Goal: Book appointment/travel/reservation

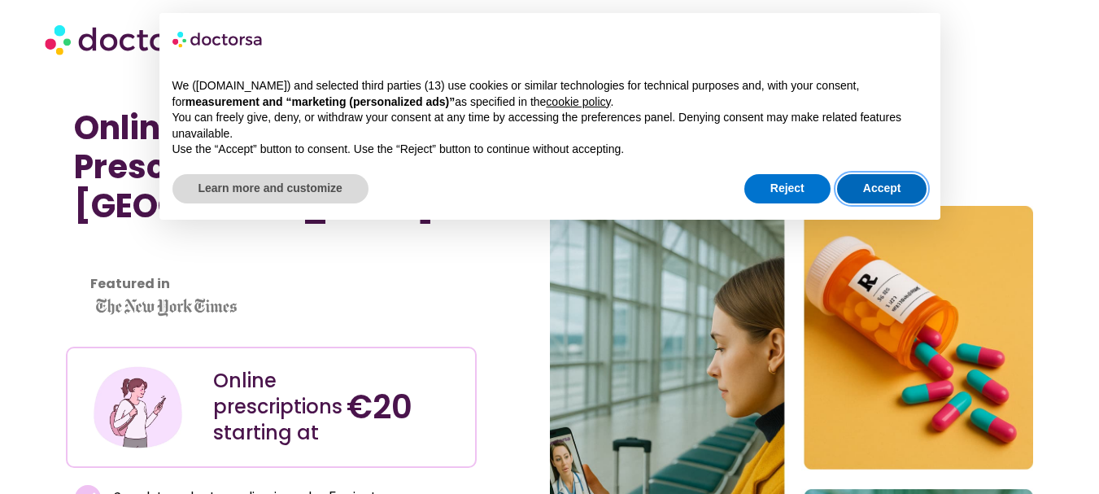
click at [872, 194] on button "Accept" at bounding box center [882, 188] width 90 height 29
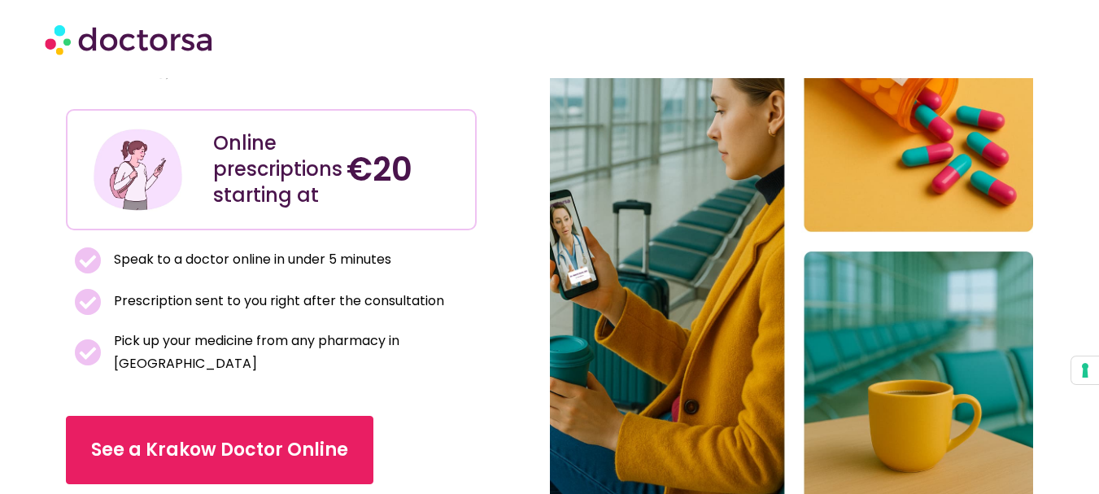
scroll to position [244, 0]
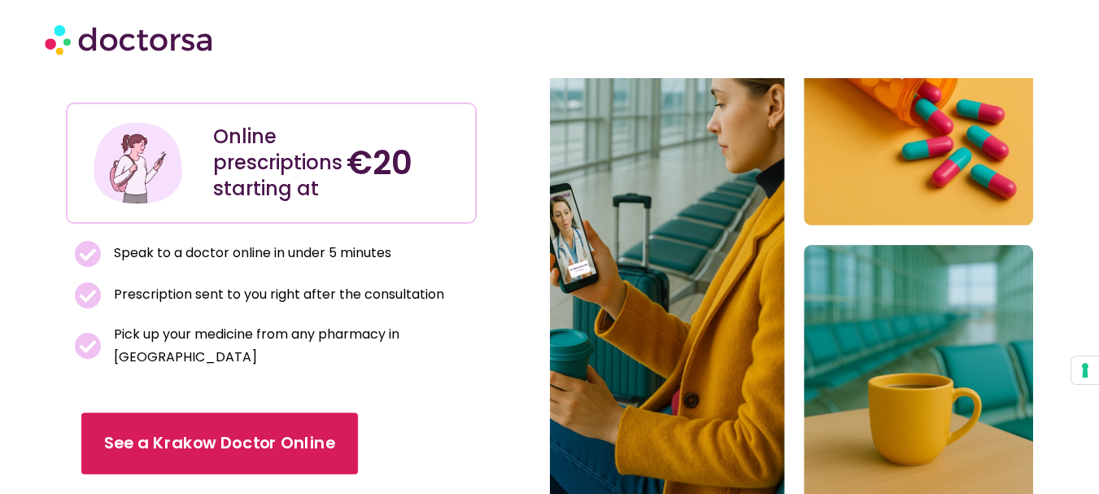
click at [283, 412] on link "See a Krakow Doctor Online" at bounding box center [219, 443] width 277 height 62
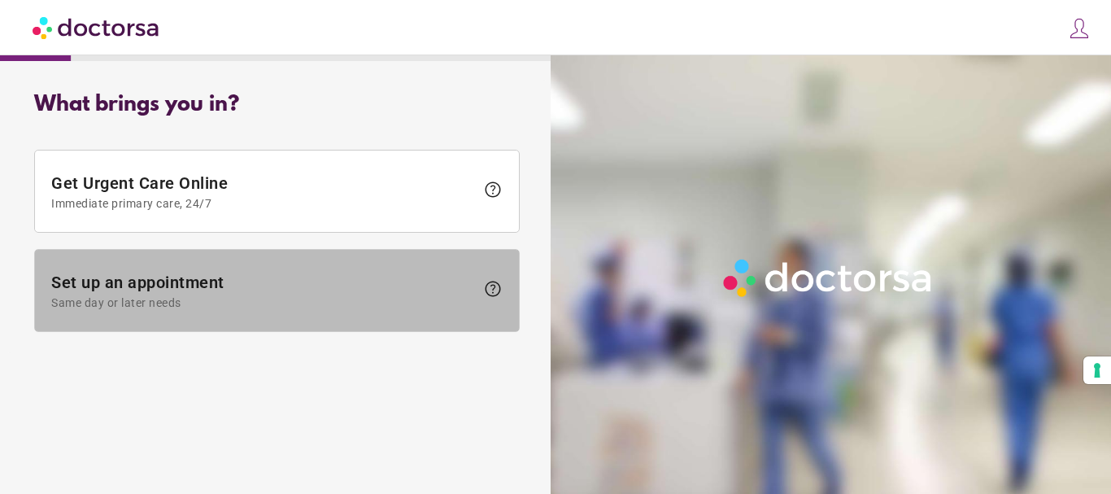
click at [361, 276] on span "Set up an appointment Same day or later needs" at bounding box center [263, 291] width 424 height 37
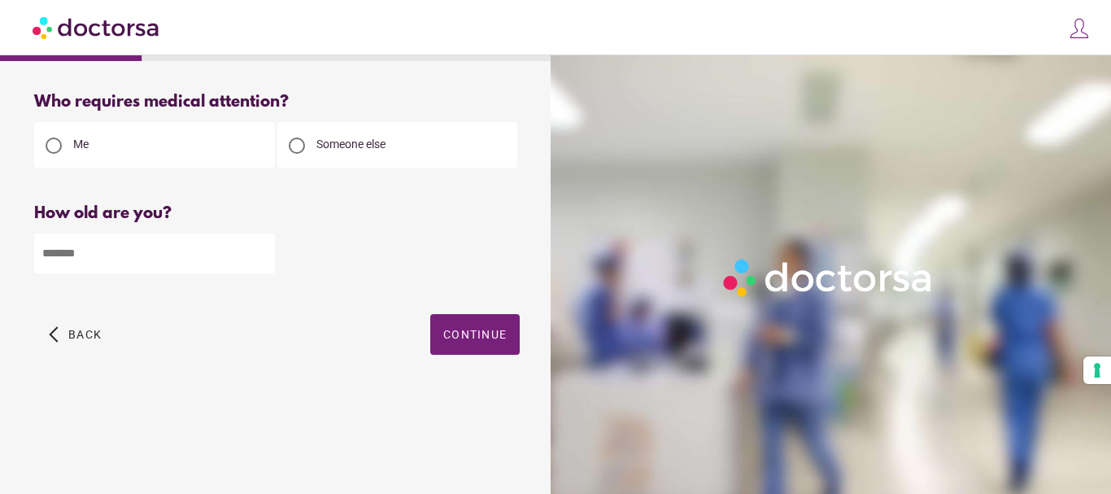
click at [168, 255] on input "number" at bounding box center [154, 253] width 241 height 40
click at [172, 256] on input "number" at bounding box center [154, 253] width 241 height 40
type input "**"
click at [508, 336] on span "button" at bounding box center [474, 334] width 89 height 41
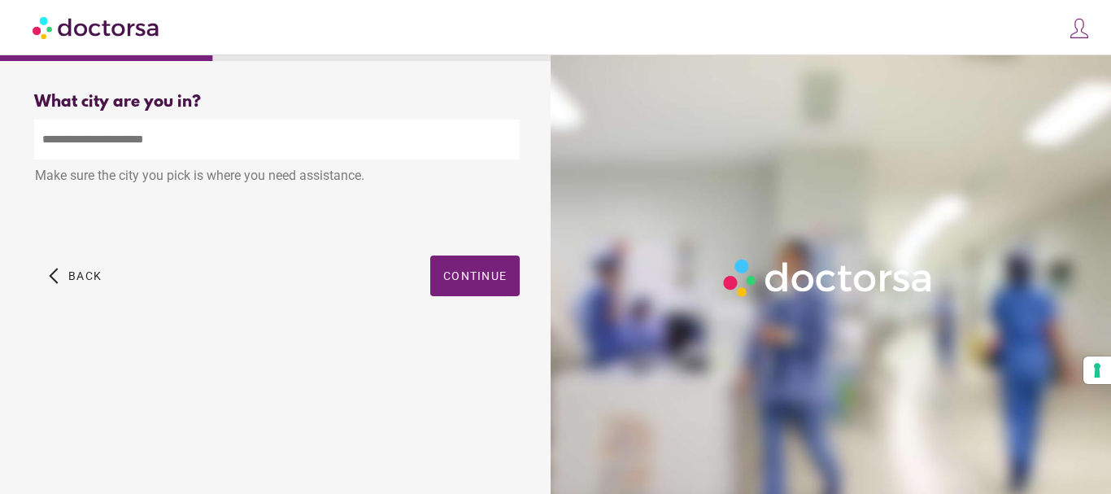
click at [304, 152] on input "text" at bounding box center [277, 140] width 486 height 40
click at [202, 149] on input "text" at bounding box center [277, 140] width 486 height 40
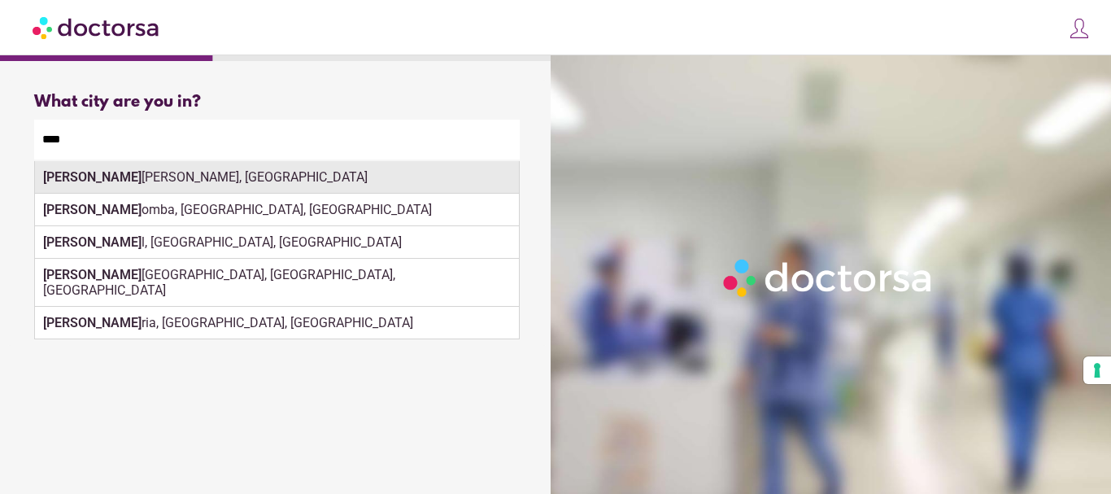
click at [180, 184] on div "Kato [PERSON_NAME], [GEOGRAPHIC_DATA]" at bounding box center [277, 177] width 484 height 33
type input "**********"
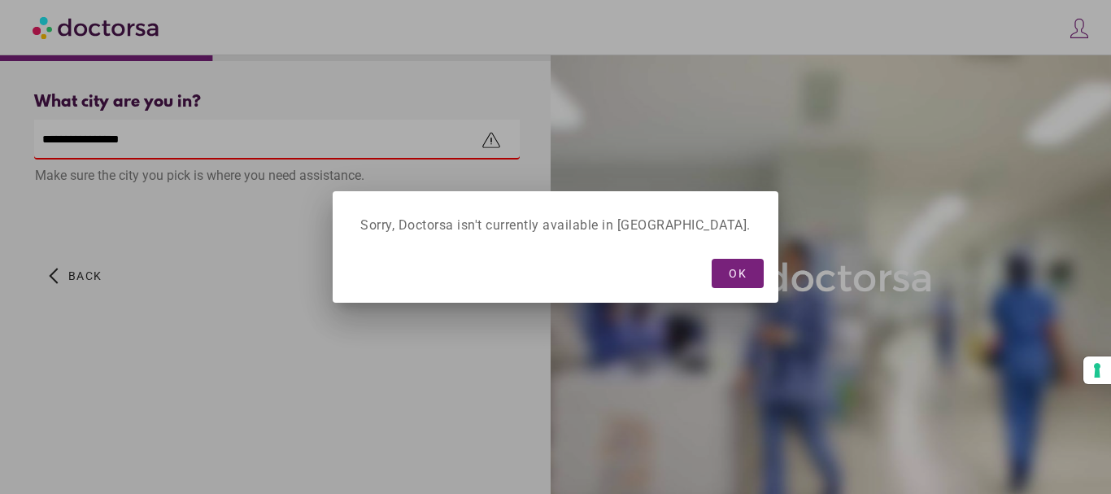
click at [472, 274] on div "OK" at bounding box center [556, 272] width 430 height 43
click at [712, 268] on span "button" at bounding box center [738, 273] width 52 height 29
